Goal: Navigation & Orientation: Find specific page/section

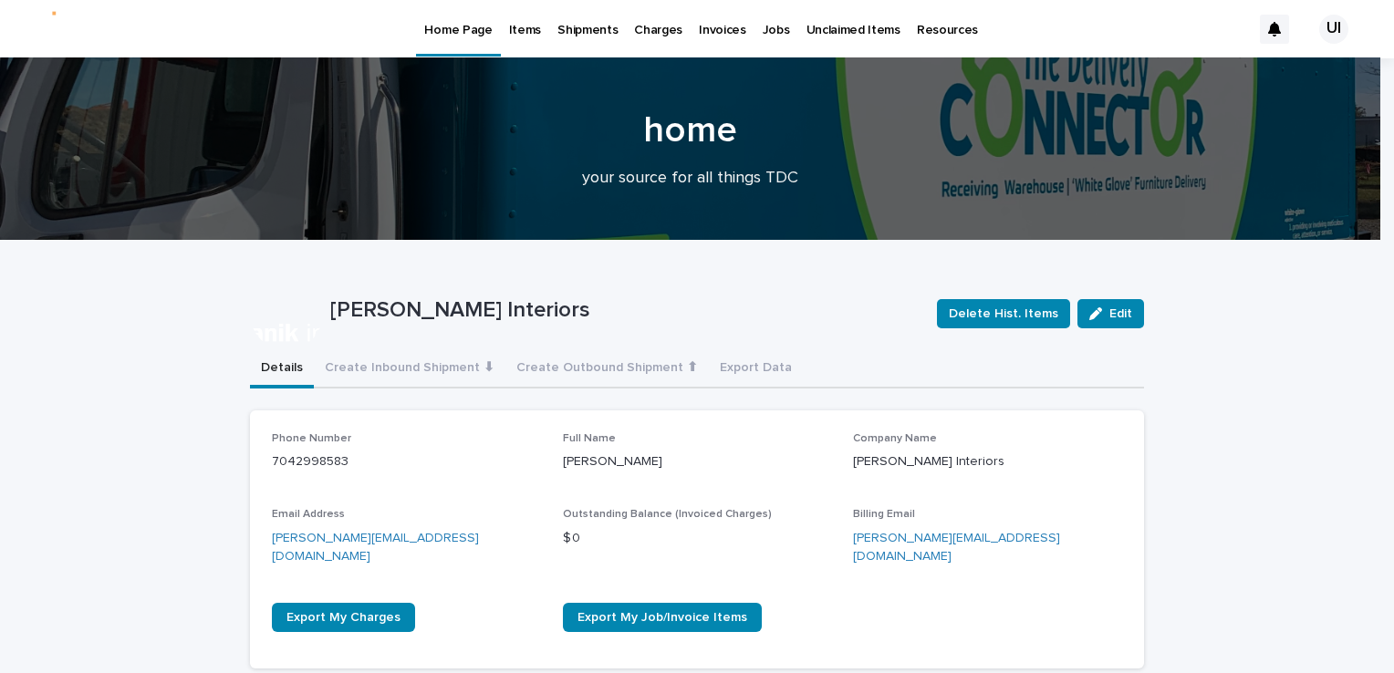
click at [616, 30] on div "Shipments" at bounding box center [587, 19] width 77 height 38
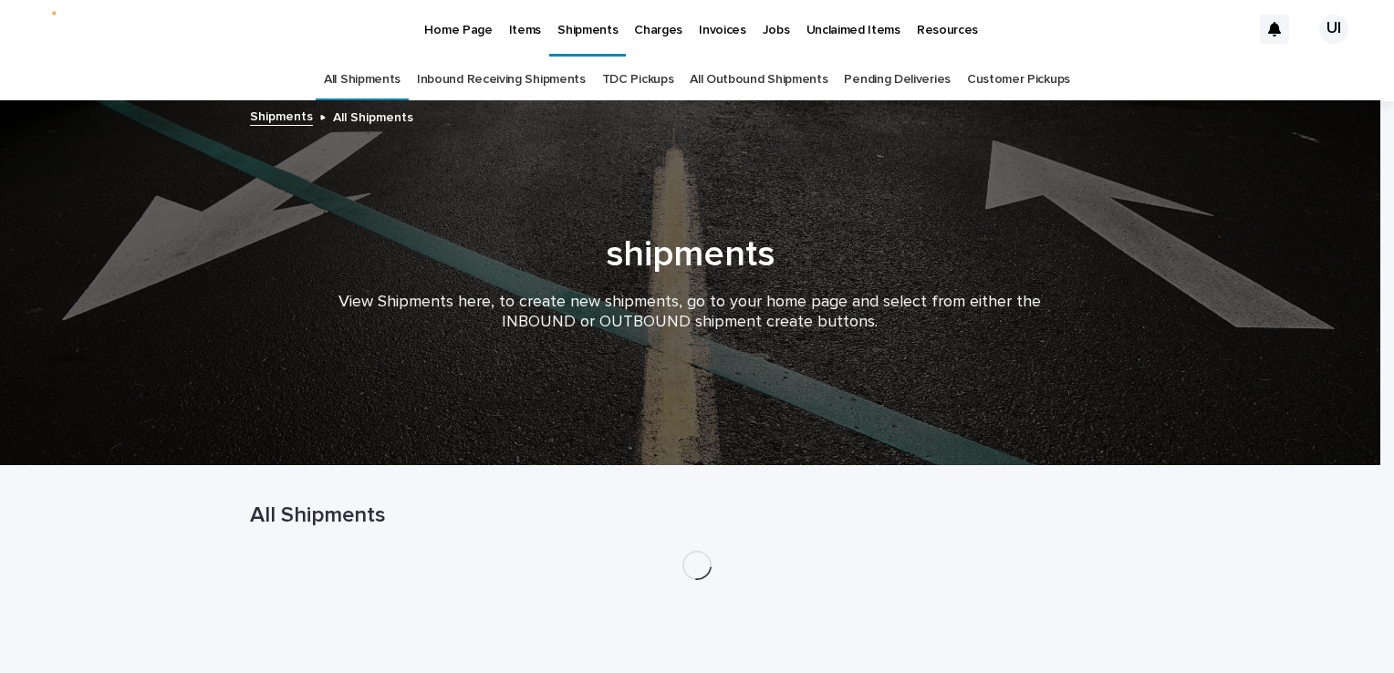
click at [514, 22] on p "Items" at bounding box center [525, 19] width 32 height 38
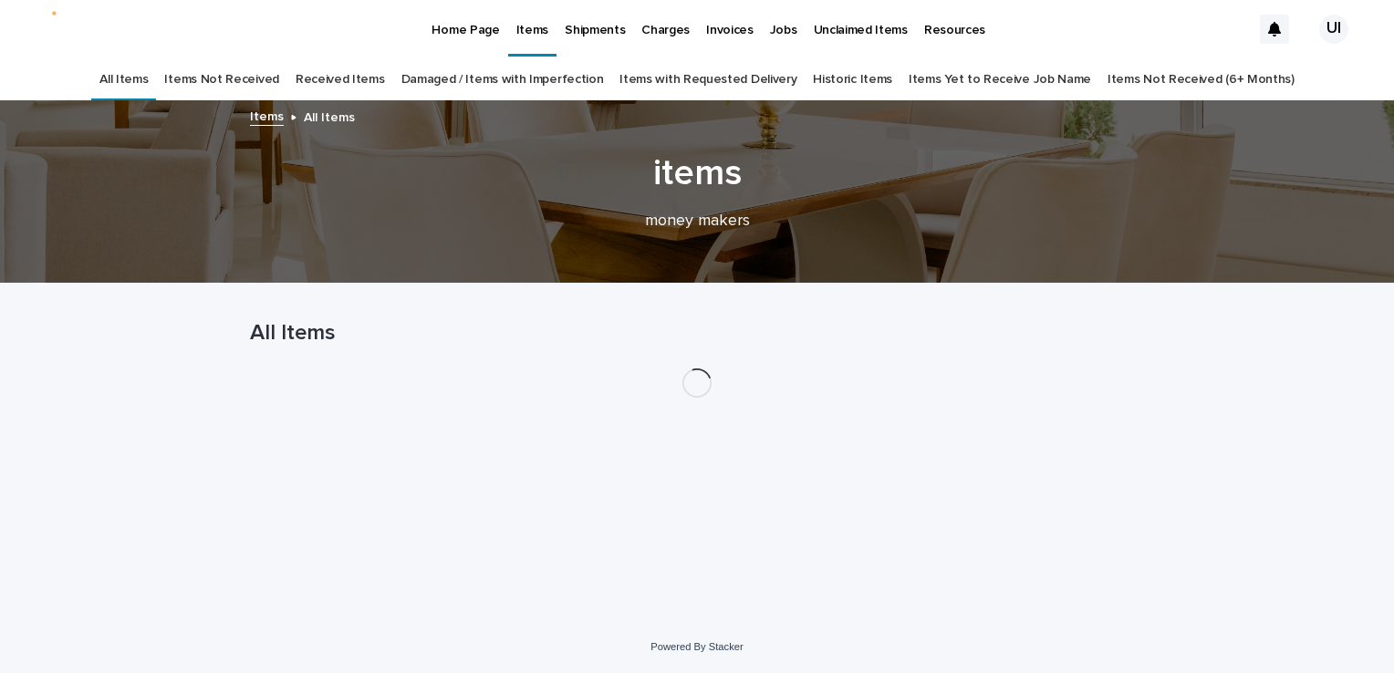
click at [348, 86] on link "Received Items" at bounding box center [340, 79] width 89 height 43
